Goal: Check status: Check status

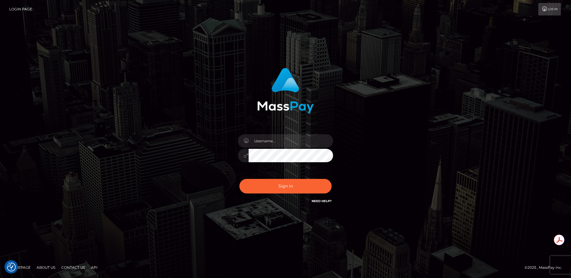
type input "egblue"
click at [260, 189] on button "Sign in" at bounding box center [286, 186] width 92 height 15
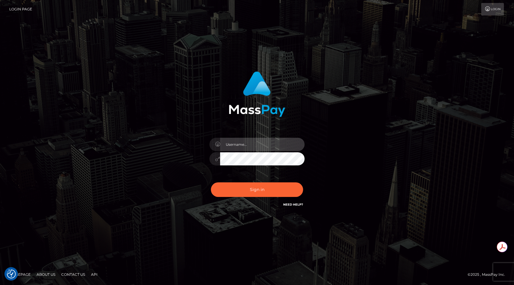
type input "egblue"
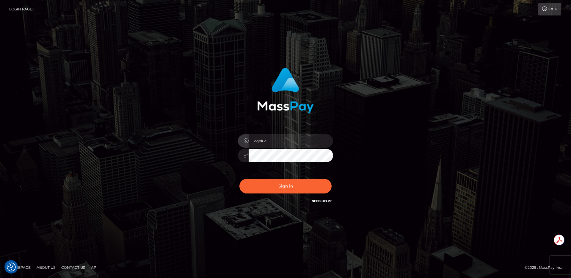
click at [49, 266] on link "About Us" at bounding box center [46, 267] width 24 height 9
type input "egblue"
click at [264, 186] on button "Sign in" at bounding box center [286, 186] width 92 height 15
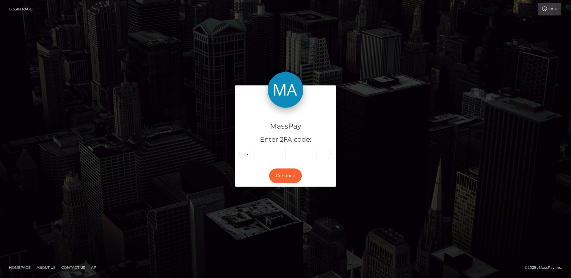
type input "6"
type input "0"
type input "9"
type input "1"
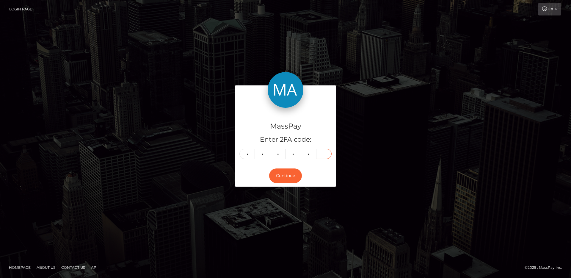
type input "6"
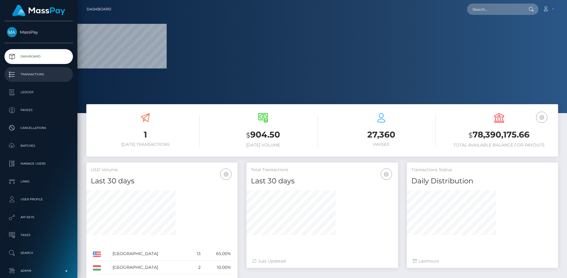
click at [51, 76] on p "Transactions" at bounding box center [39, 74] width 64 height 9
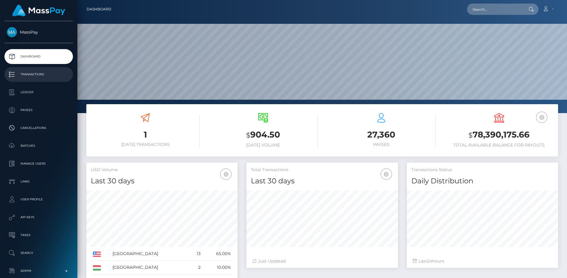
scroll to position [106, 151]
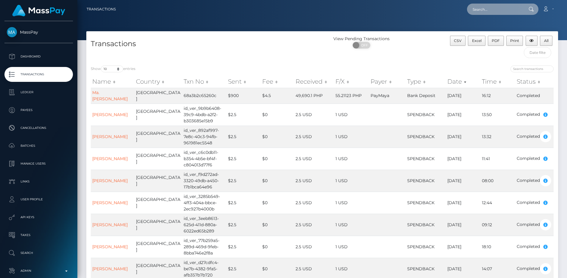
click at [501, 9] on input "text" at bounding box center [495, 9] width 56 height 11
paste input "pout_pNR8rw6xY4f4E"
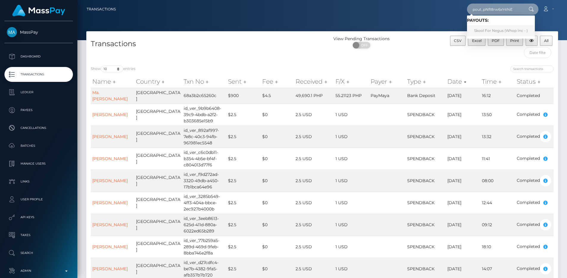
type input "pout_pNR8rw6xY4f4E"
click at [494, 28] on link "Skool For Negus (Whop Inc - )" at bounding box center [501, 30] width 68 height 11
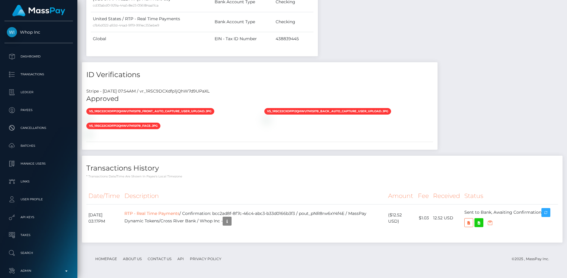
scroll to position [71, 151]
click at [318, 119] on div "vs_1RSC22CXdfp1jQhWU7H15I78_front_auto_capture_user_upload.jpg" at bounding box center [260, 122] width 356 height 29
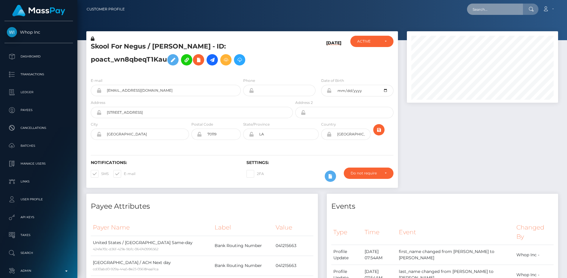
click at [479, 4] on input "text" at bounding box center [495, 9] width 56 height 11
paste input "b6b9e873-791c-11f0-9703-0266f44cc279"
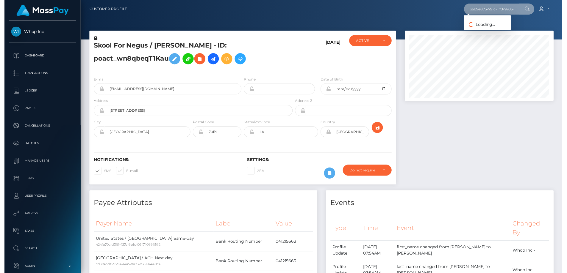
scroll to position [0, 29]
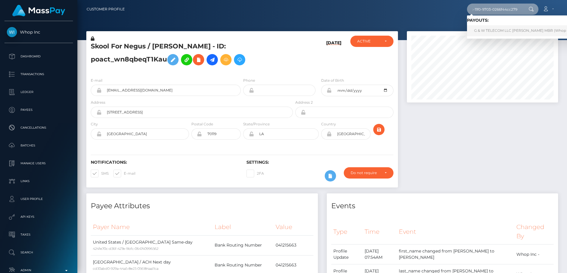
type input "b6b9e873-791c-11f0-9703-0266f44cc279"
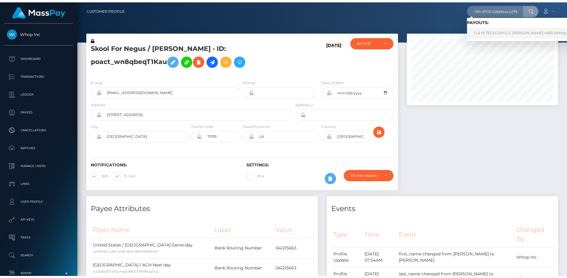
scroll to position [0, 0]
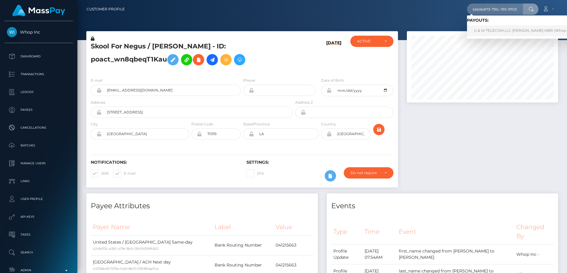
click at [491, 31] on link "G & W TELECOM LLC ALVIN GRANT MBR (Whop Inc - )" at bounding box center [525, 30] width 117 height 11
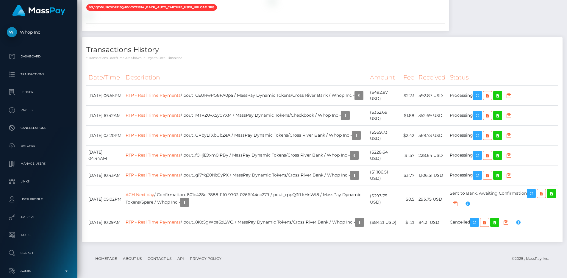
scroll to position [71, 151]
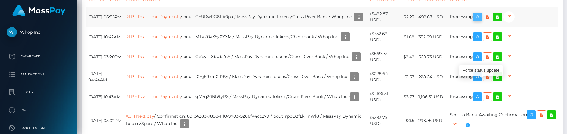
click at [481, 21] on icon "button" at bounding box center [477, 16] width 7 height 7
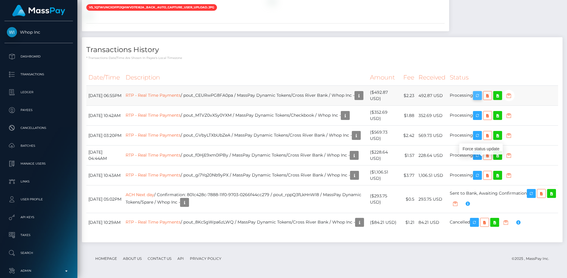
click at [480, 92] on icon "button" at bounding box center [477, 95] width 7 height 7
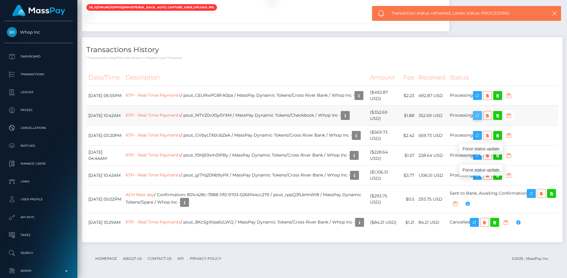
click at [481, 112] on icon "button" at bounding box center [477, 115] width 7 height 7
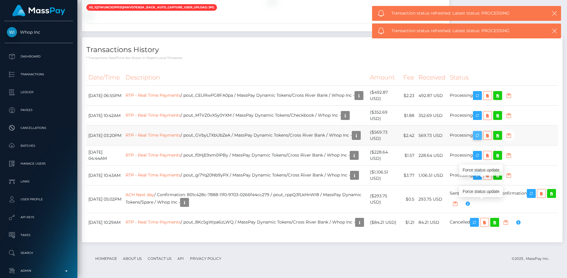
click at [481, 132] on icon "button" at bounding box center [477, 135] width 7 height 7
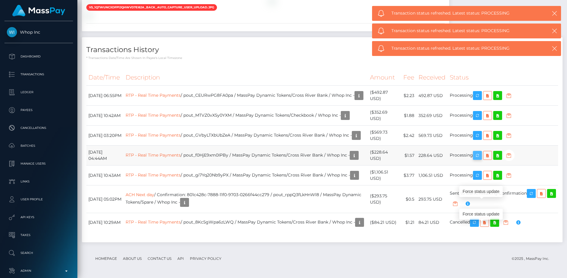
click at [481, 152] on icon "button" at bounding box center [477, 155] width 7 height 7
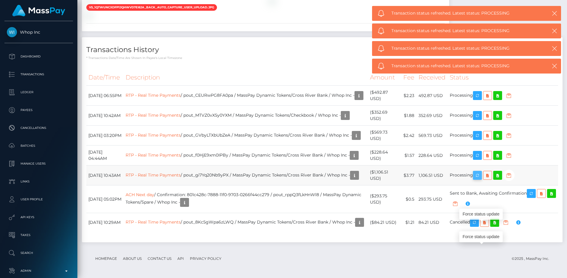
click at [481, 172] on icon "button" at bounding box center [477, 175] width 7 height 7
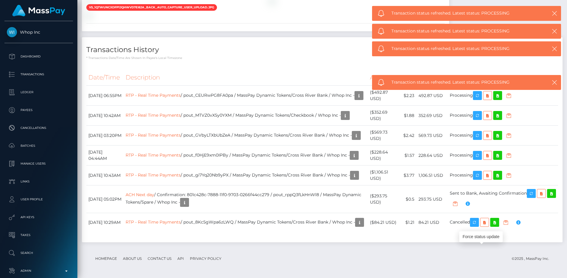
click at [171, 45] on h4 "Transactions History" at bounding box center [322, 50] width 472 height 10
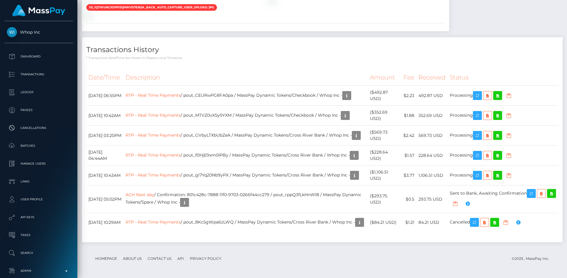
scroll to position [71, 151]
